Goal: Obtain resource: Download file/media

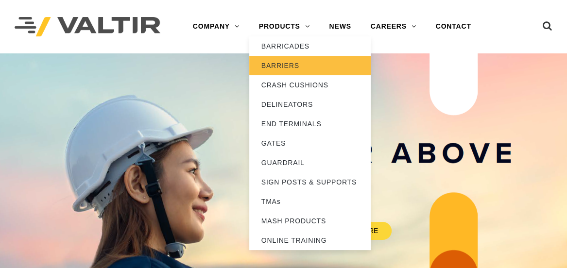
click at [280, 66] on link "BARRIERS" at bounding box center [309, 65] width 121 height 19
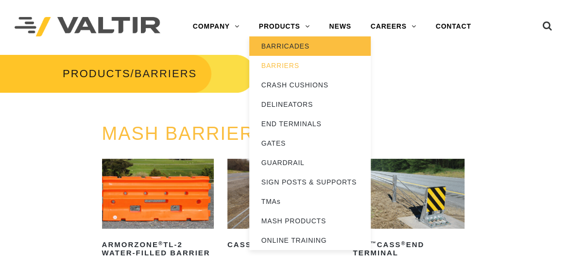
click at [281, 44] on link "BARRICADES" at bounding box center [309, 45] width 121 height 19
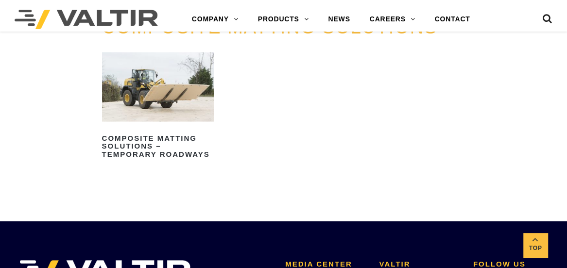
scroll to position [1084, 0]
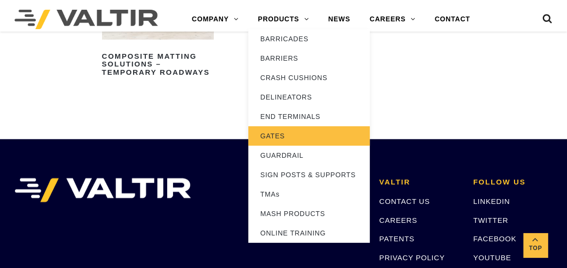
click at [289, 133] on link "GATES" at bounding box center [308, 135] width 121 height 19
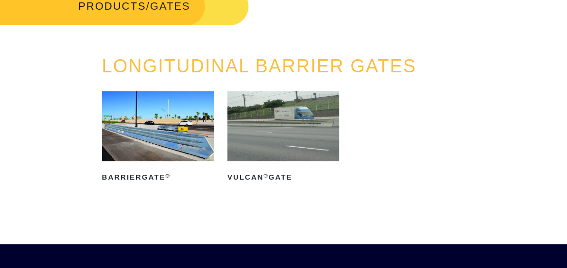
scroll to position [81, 0]
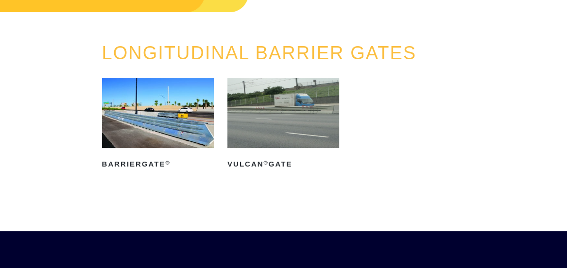
click at [277, 110] on img at bounding box center [283, 113] width 112 height 70
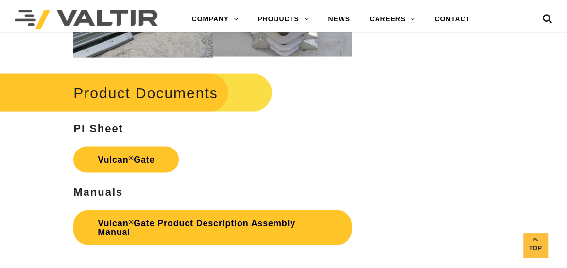
scroll to position [1068, 0]
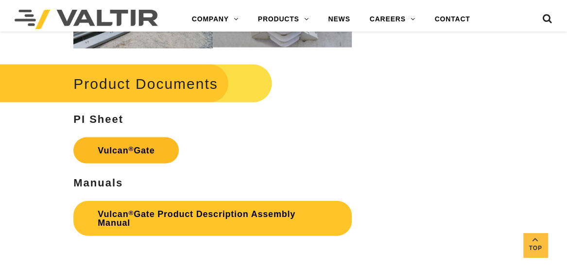
click at [145, 156] on link "Vulcan ® Gate" at bounding box center [125, 150] width 105 height 26
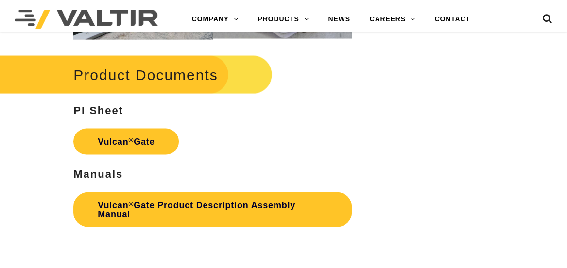
scroll to position [1068, 0]
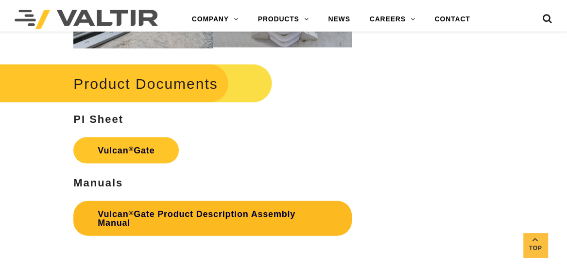
click at [216, 215] on link "Vulcan ® Gate Product Description Assembly Manual" at bounding box center [212, 218] width 278 height 35
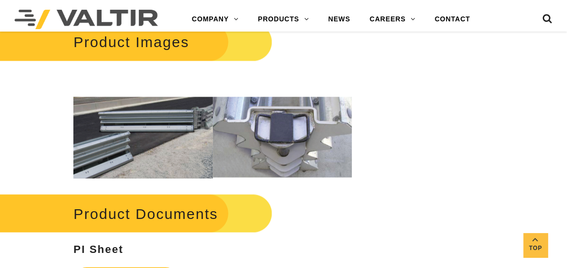
scroll to position [777, 0]
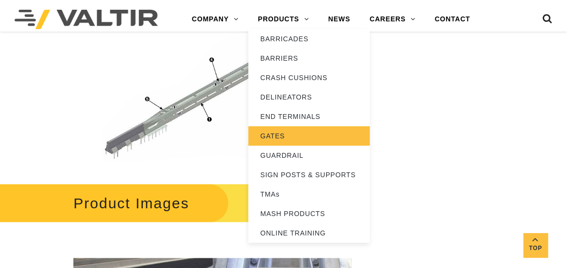
click at [275, 140] on link "GATES" at bounding box center [308, 135] width 121 height 19
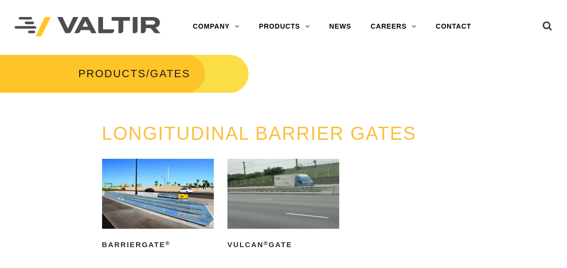
click at [136, 188] on img at bounding box center [158, 194] width 112 height 70
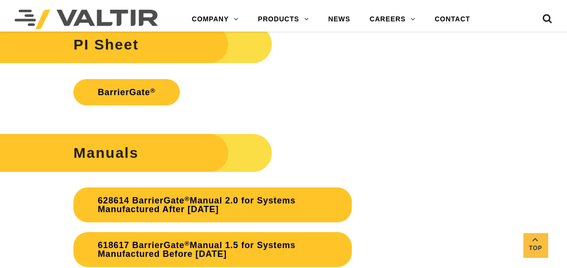
scroll to position [1829, 0]
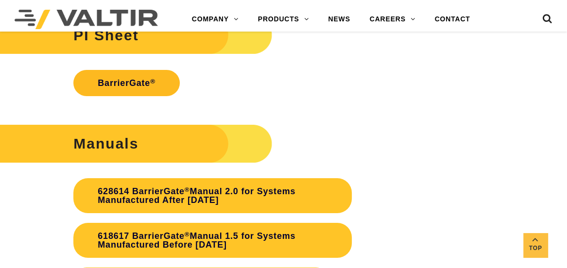
click at [125, 78] on link "BarrierGate ®" at bounding box center [126, 83] width 106 height 26
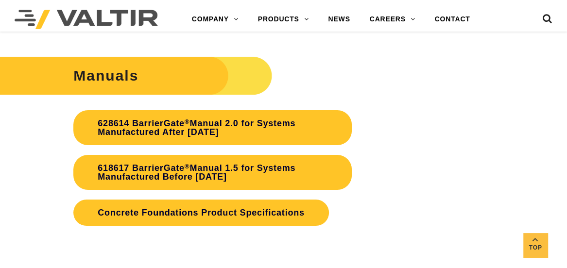
scroll to position [1909, 0]
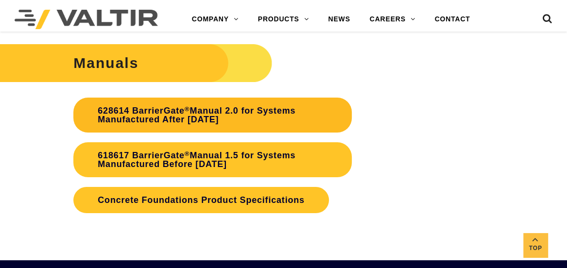
click at [195, 108] on link "628614 BarrierGate ® Manual 2.0 for Systems Manufactured After January 2024" at bounding box center [212, 115] width 278 height 35
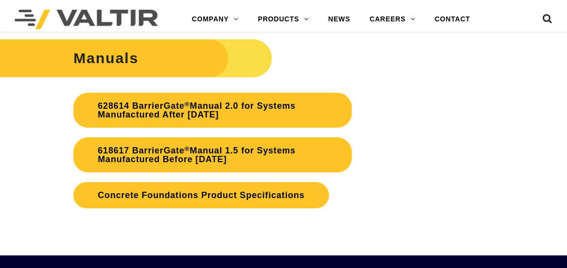
scroll to position [1909, 0]
